Goal: Task Accomplishment & Management: Manage account settings

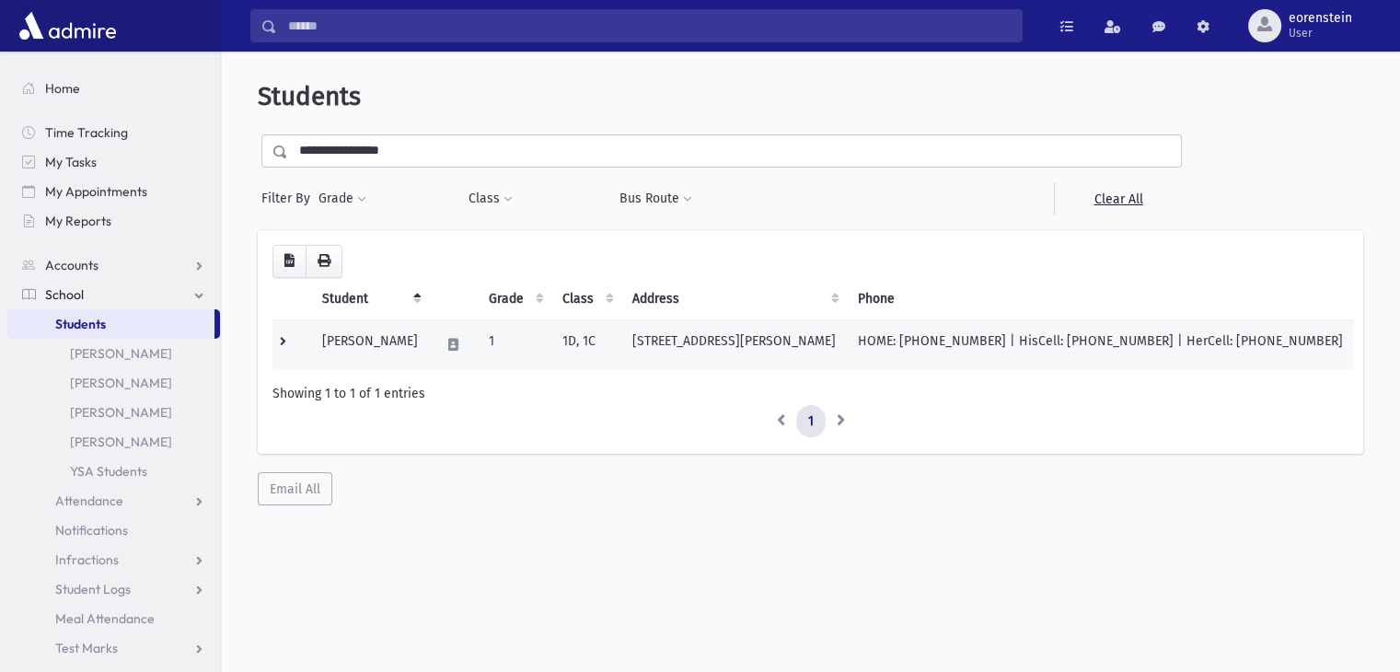
click at [391, 341] on td "[PERSON_NAME]" at bounding box center [370, 344] width 118 height 50
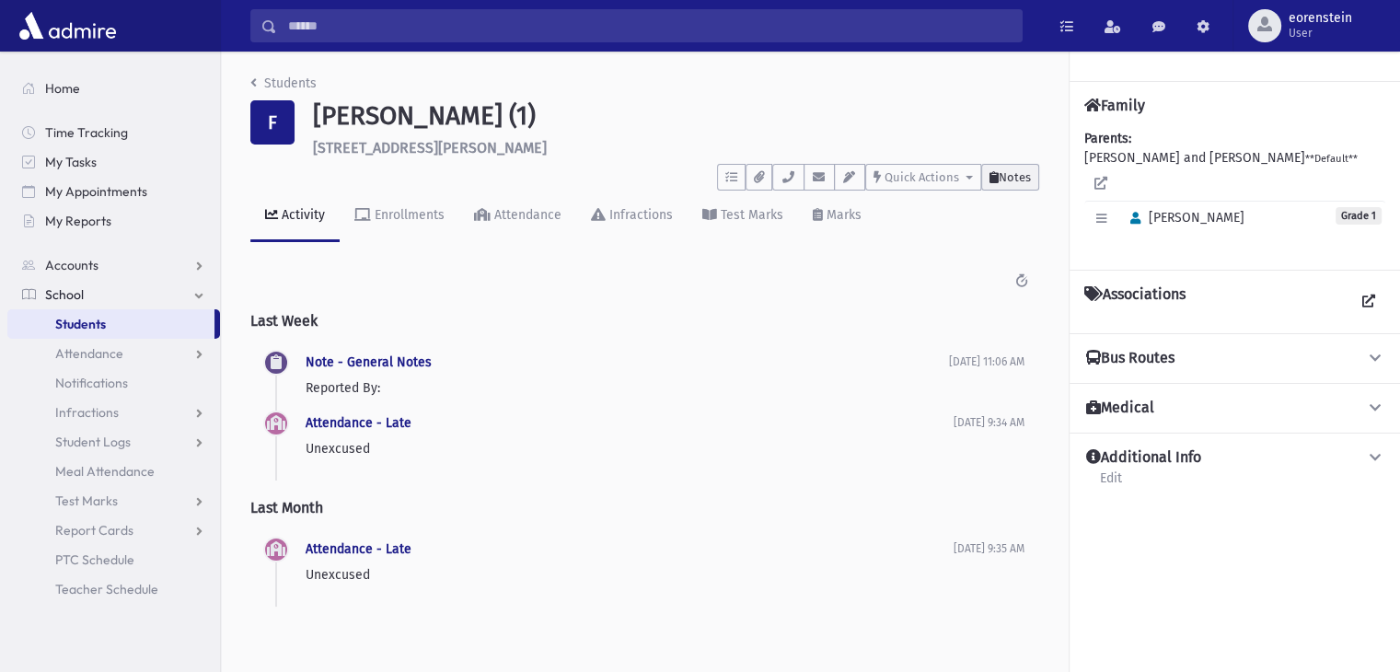
click at [1028, 186] on button "Notes" at bounding box center [1010, 177] width 58 height 27
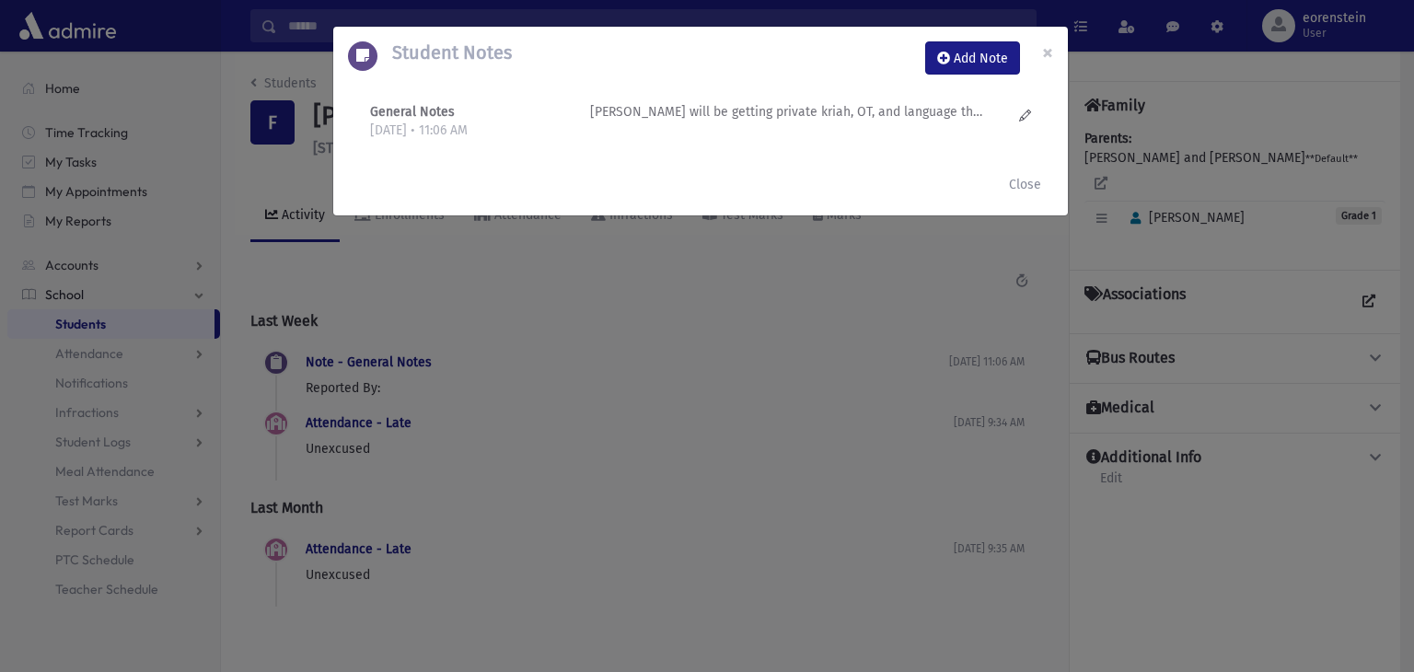
click at [913, 111] on p "[PERSON_NAME] will be getting private kriah, OT, and language therapy. Private …" at bounding box center [787, 111] width 394 height 19
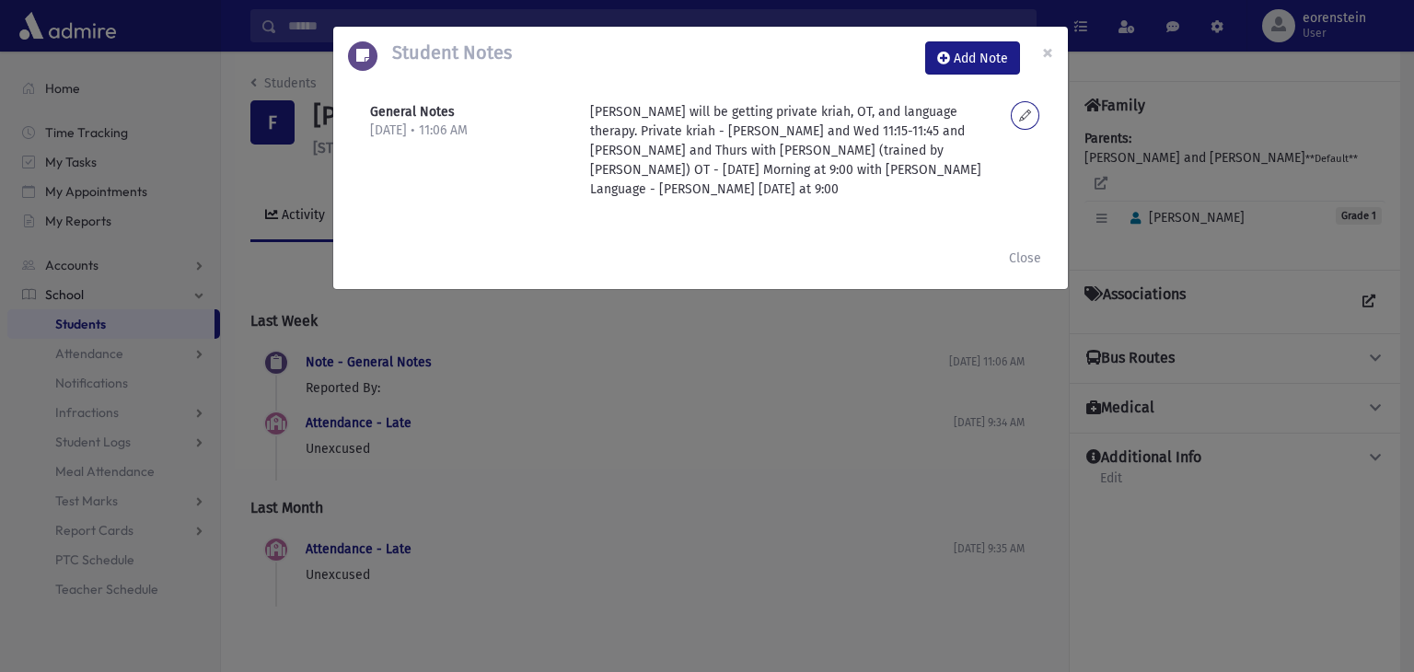
click at [1027, 109] on icon at bounding box center [1025, 116] width 12 height 14
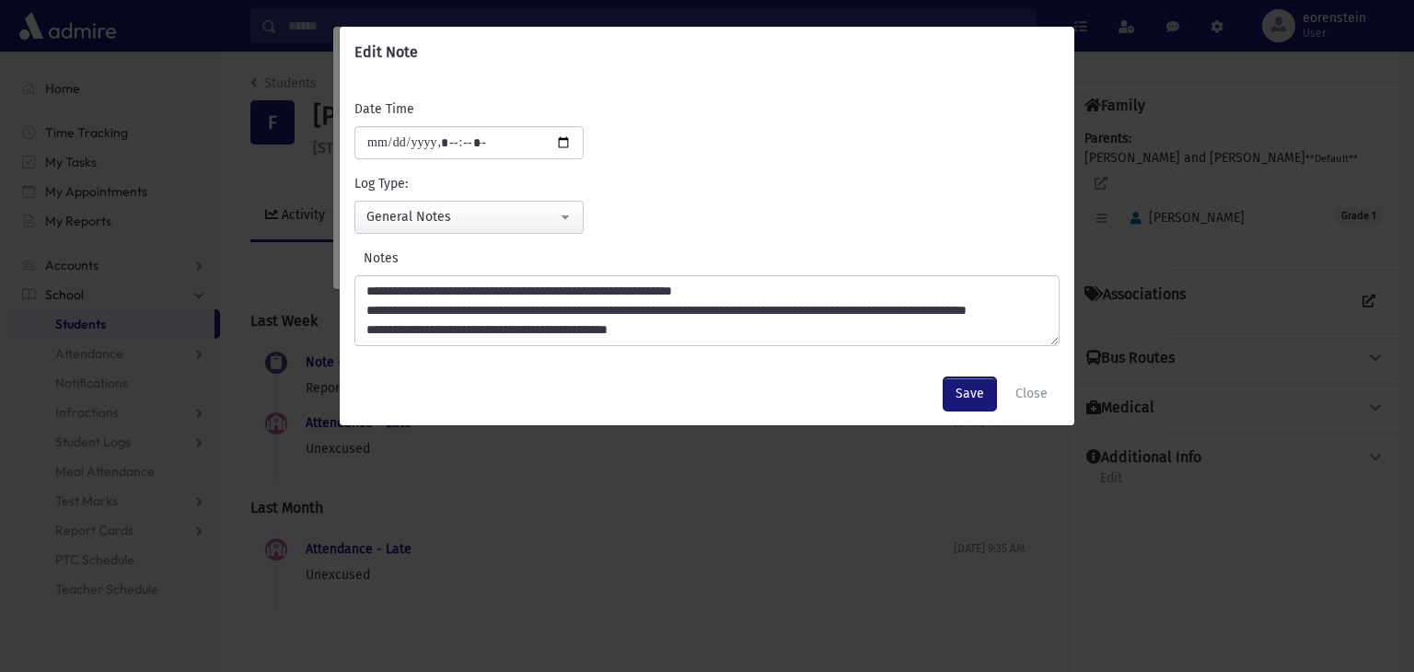
click at [988, 392] on button "Save" at bounding box center [969, 393] width 52 height 33
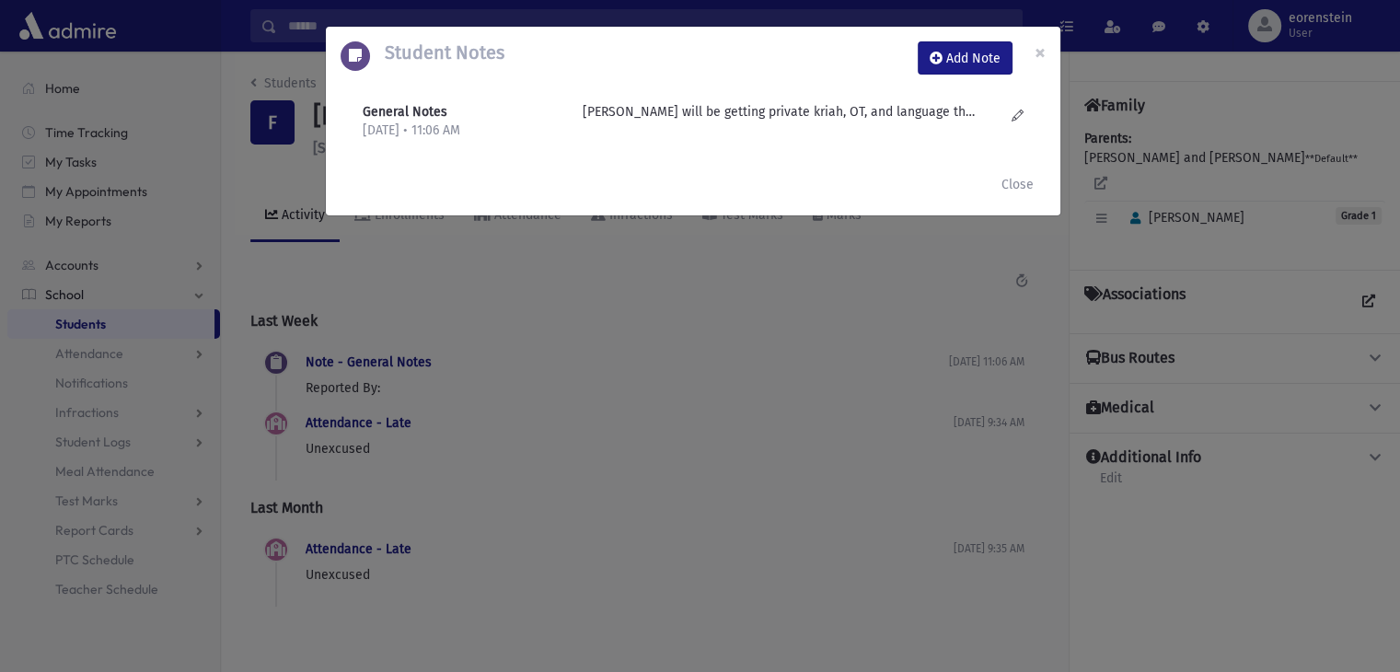
click at [988, 392] on div "Student Notes Add Note × General Notes [DATE] • 11:06 AM" at bounding box center [700, 336] width 1400 height 672
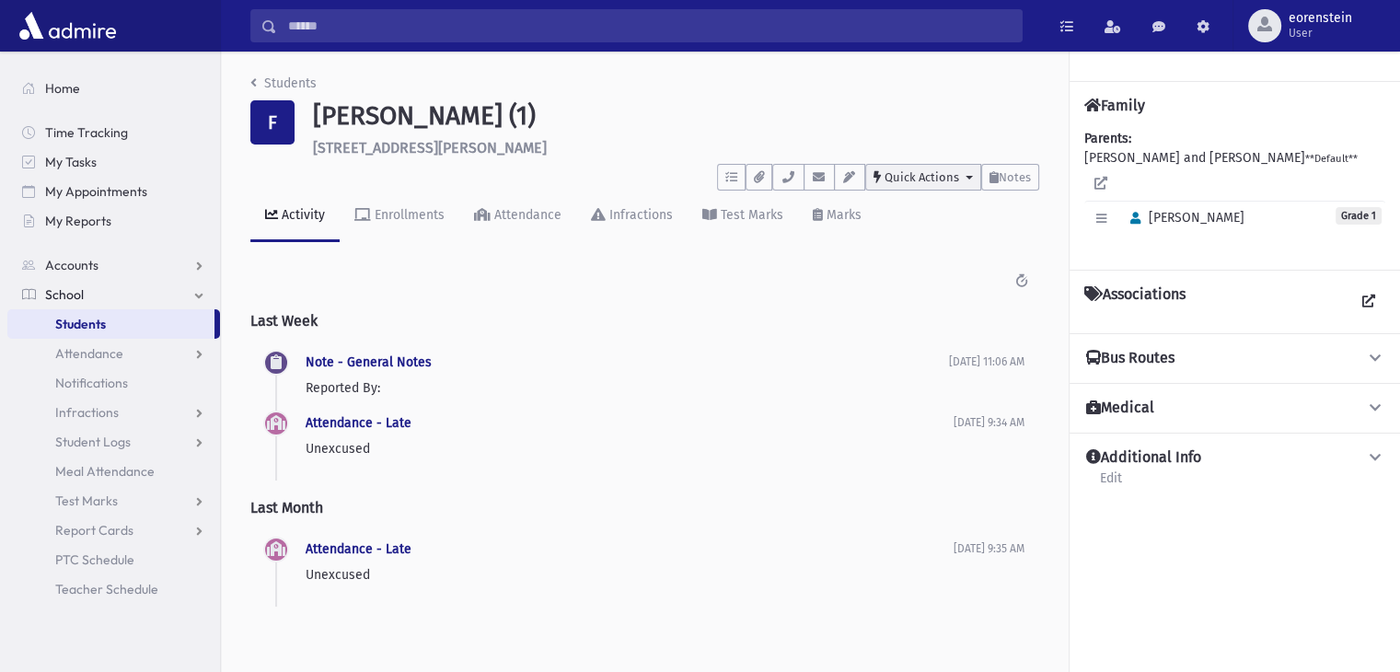
scroll to position [40, 0]
